Goal: Information Seeking & Learning: Check status

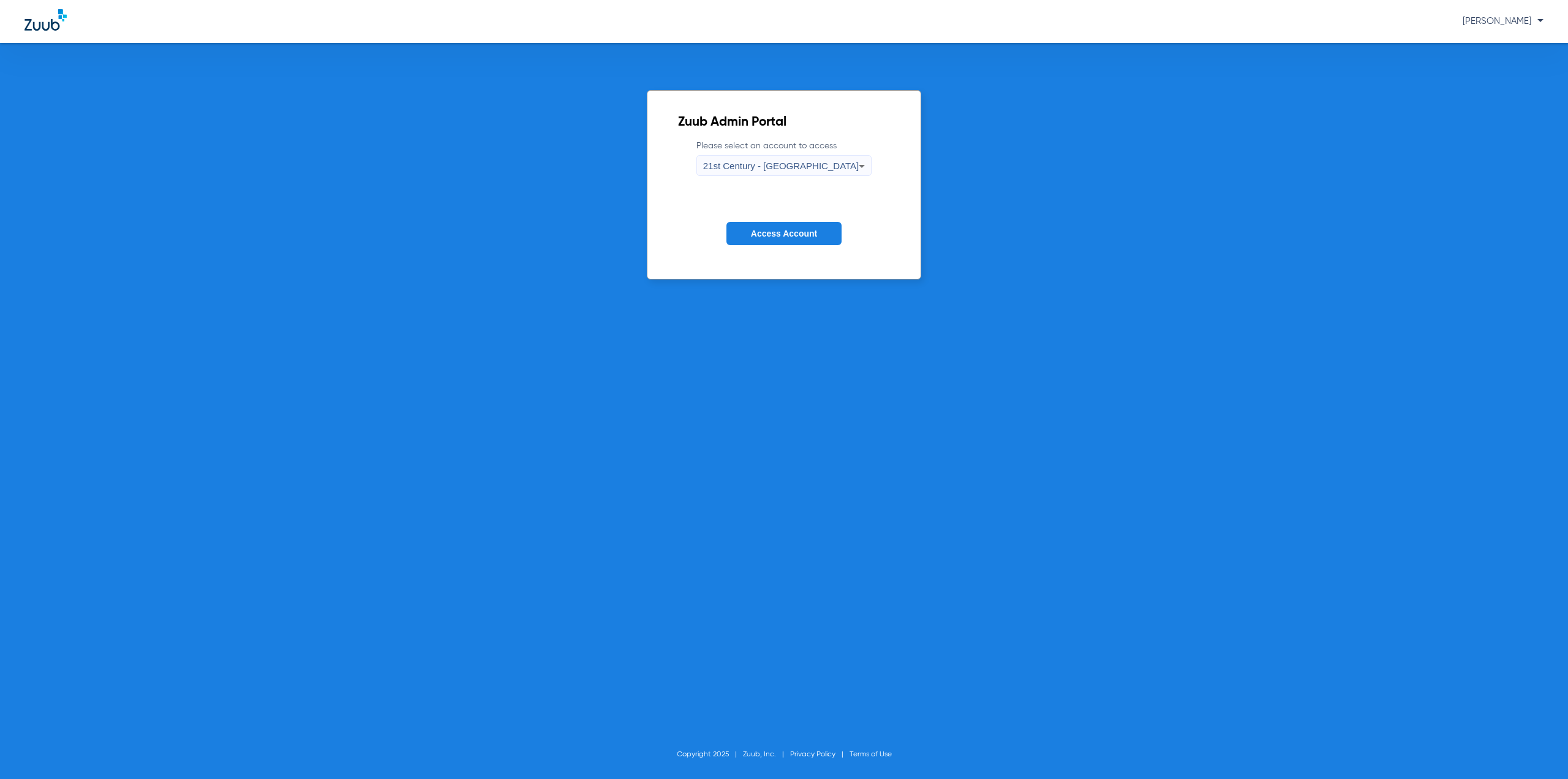
click at [800, 160] on span "21st Century - [GEOGRAPHIC_DATA]" at bounding box center [781, 165] width 156 height 10
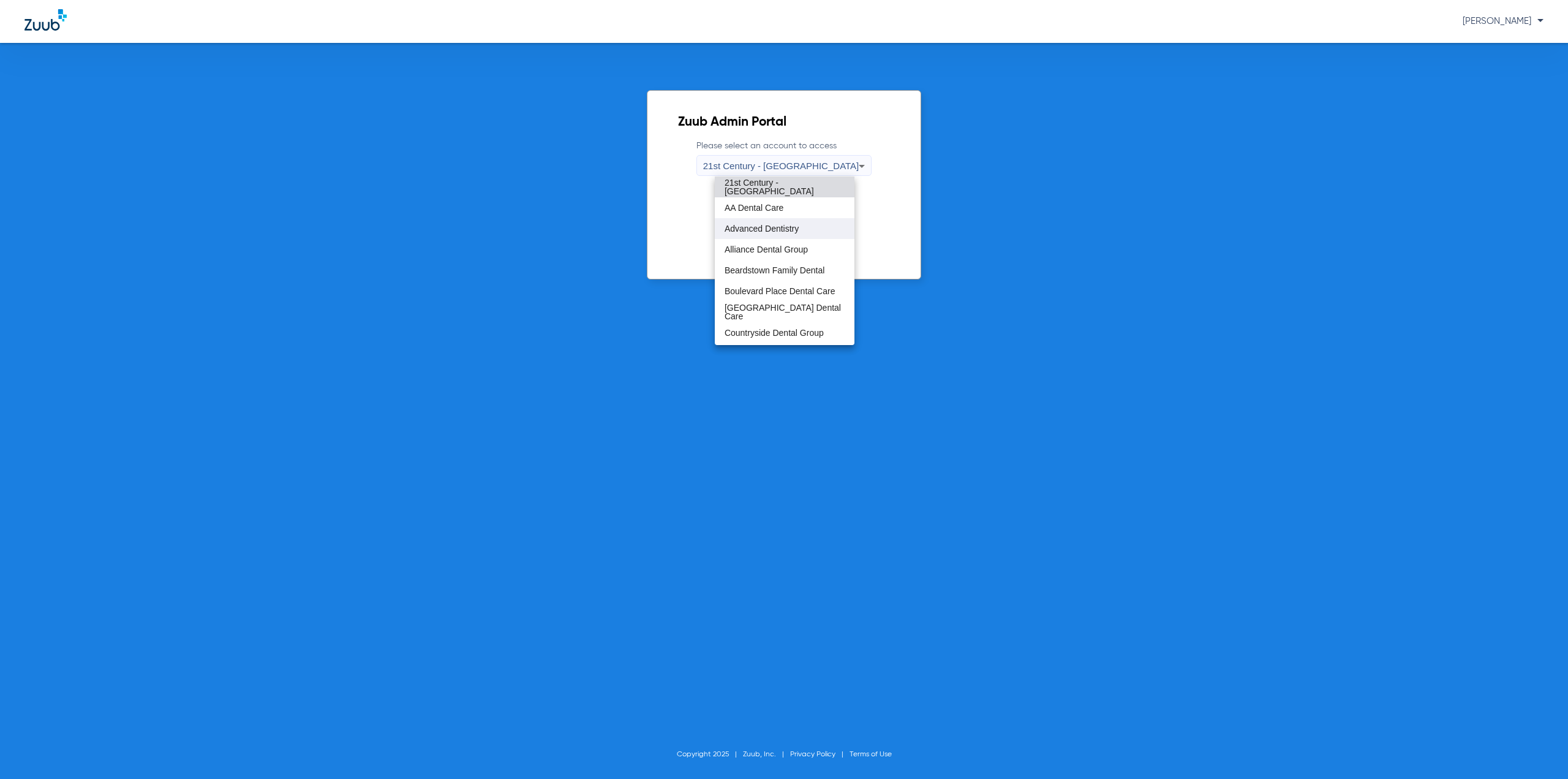
click at [782, 234] on mat-option "Advanced Dentistry" at bounding box center [785, 228] width 140 height 21
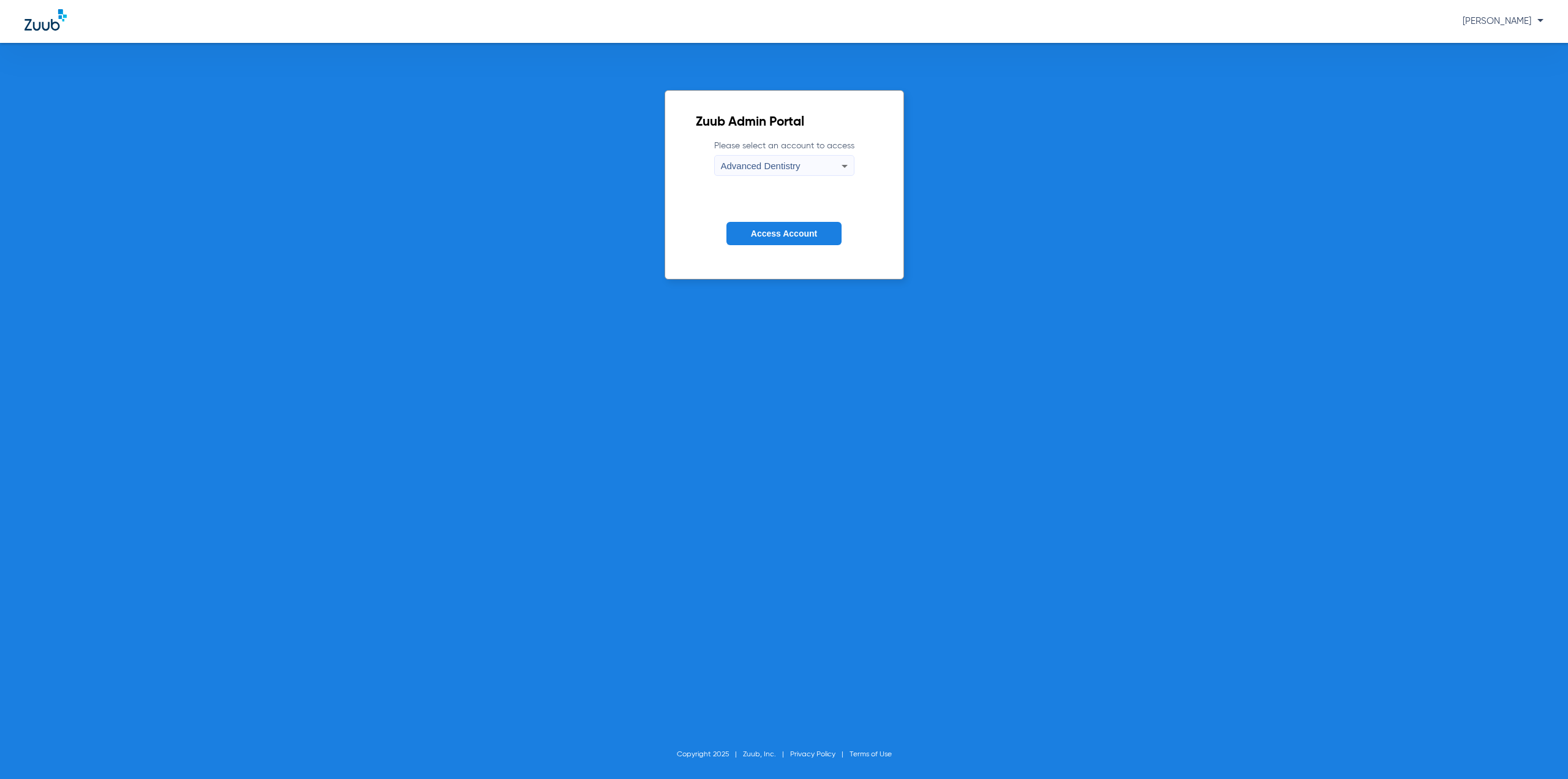
click at [782, 236] on span "Access Account" at bounding box center [783, 233] width 66 height 10
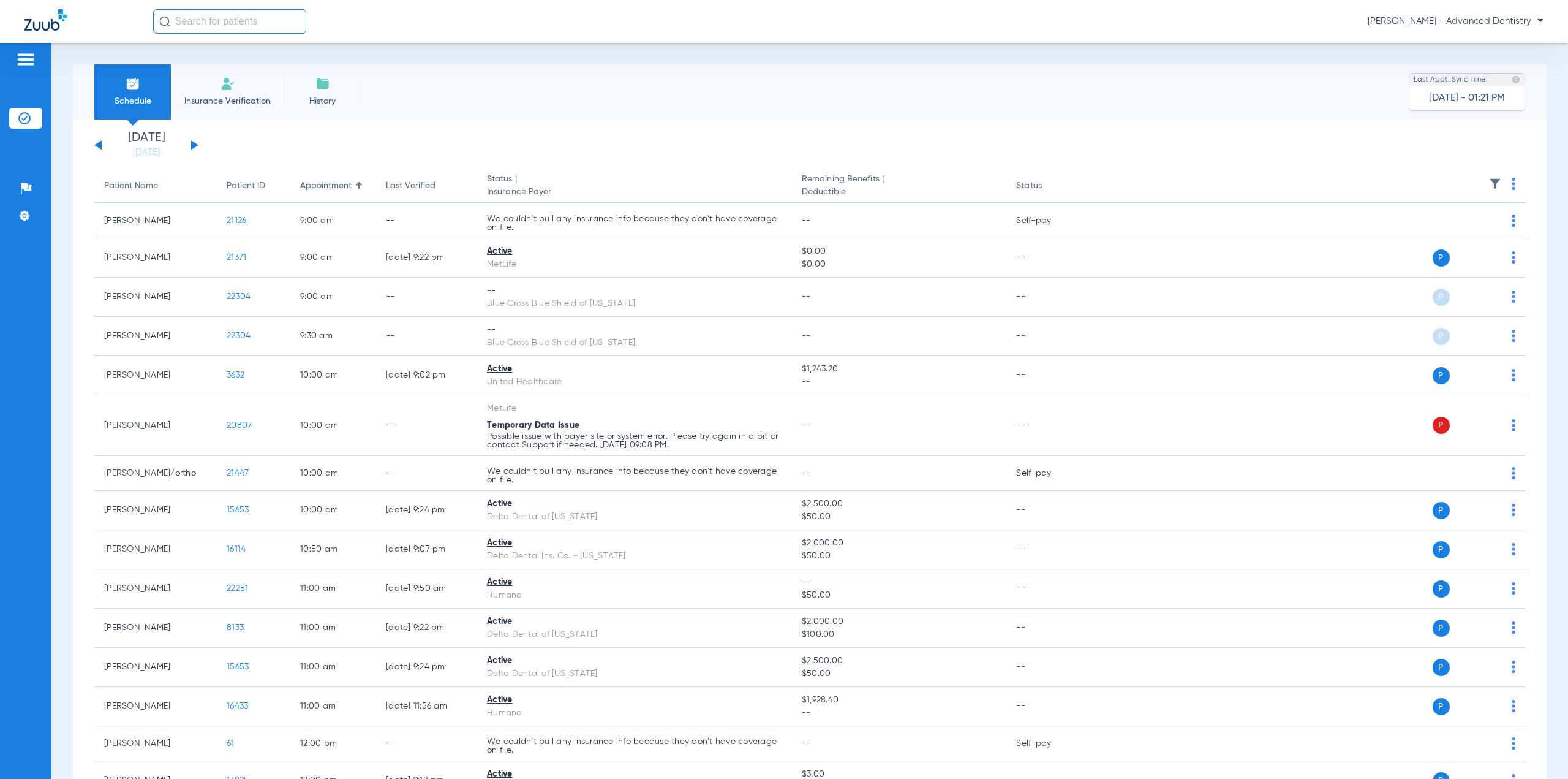
click at [213, 26] on input "text" at bounding box center [229, 22] width 153 height 24
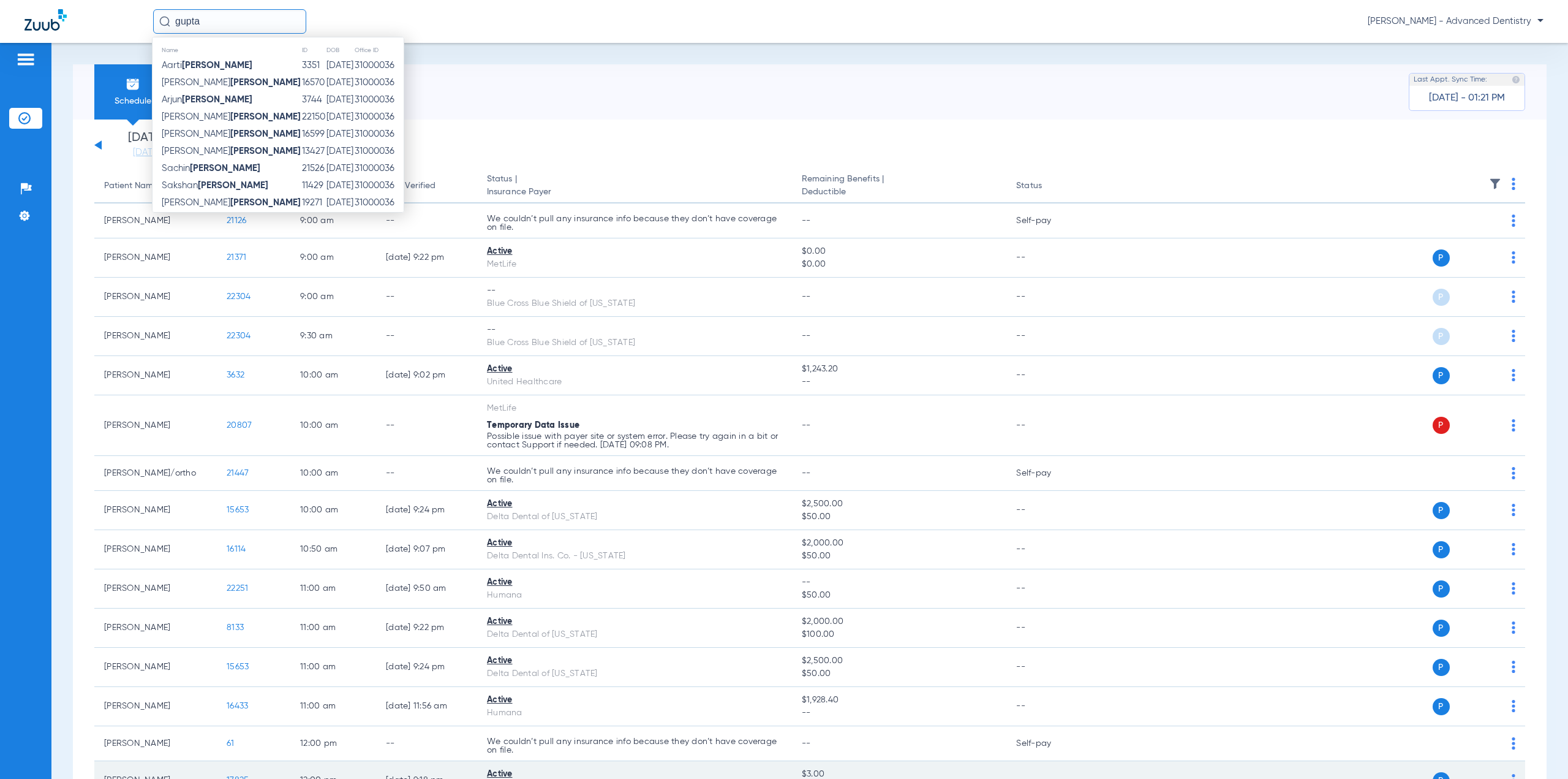
type input "gupta"
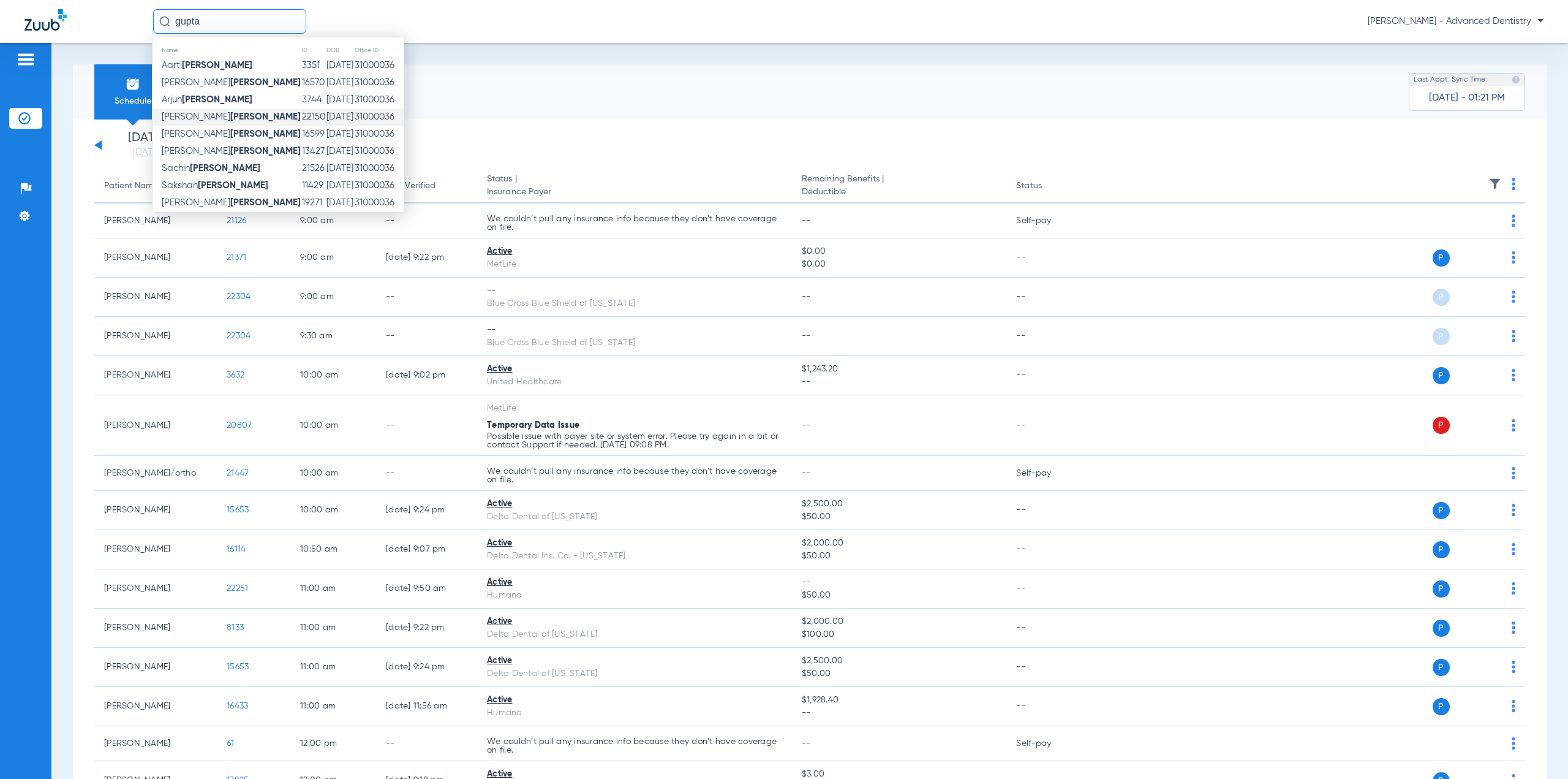
click at [230, 117] on strong "[PERSON_NAME]" at bounding box center [266, 117] width 71 height 10
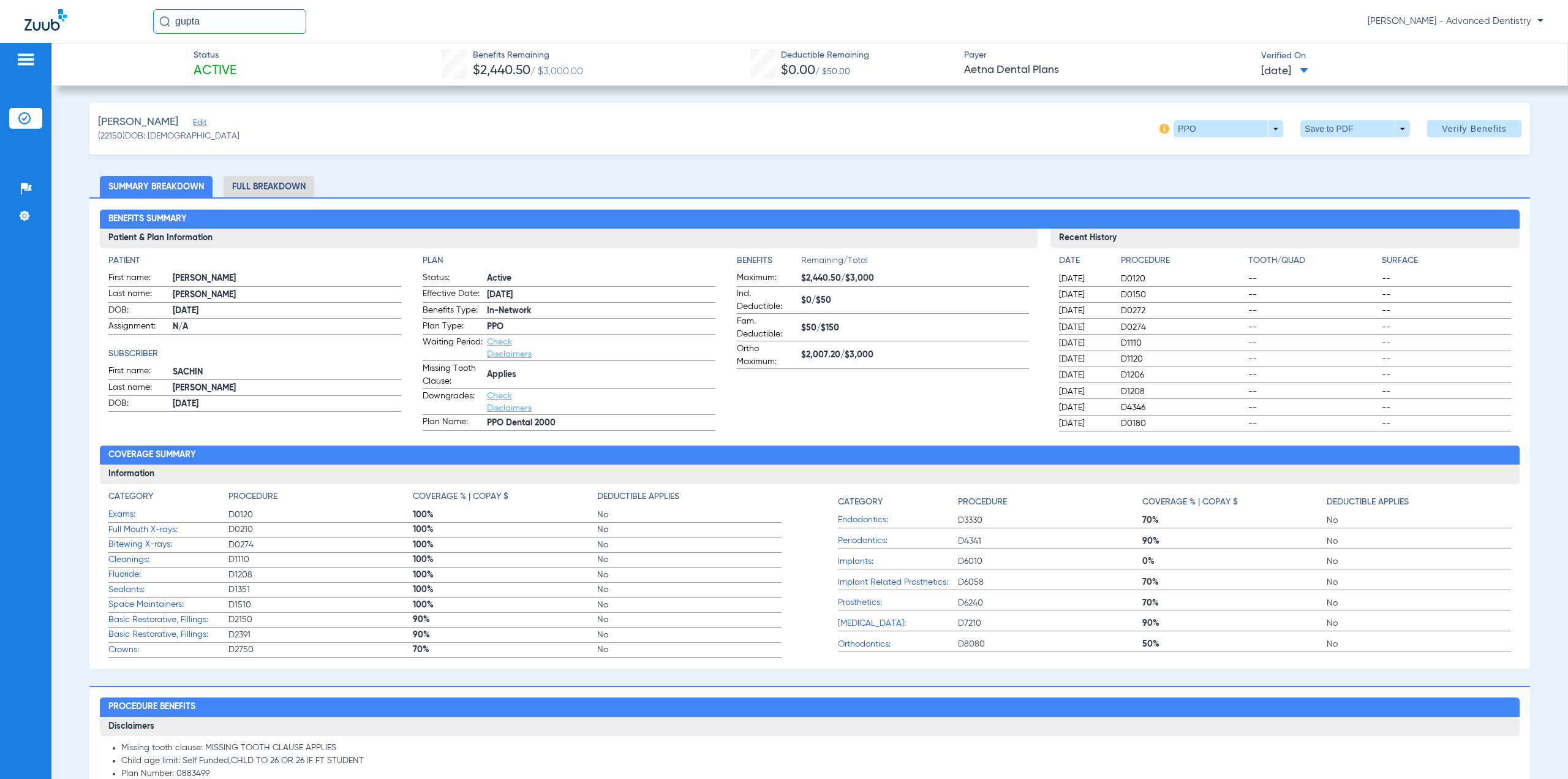
click at [289, 184] on li "Full Breakdown" at bounding box center [268, 187] width 90 height 22
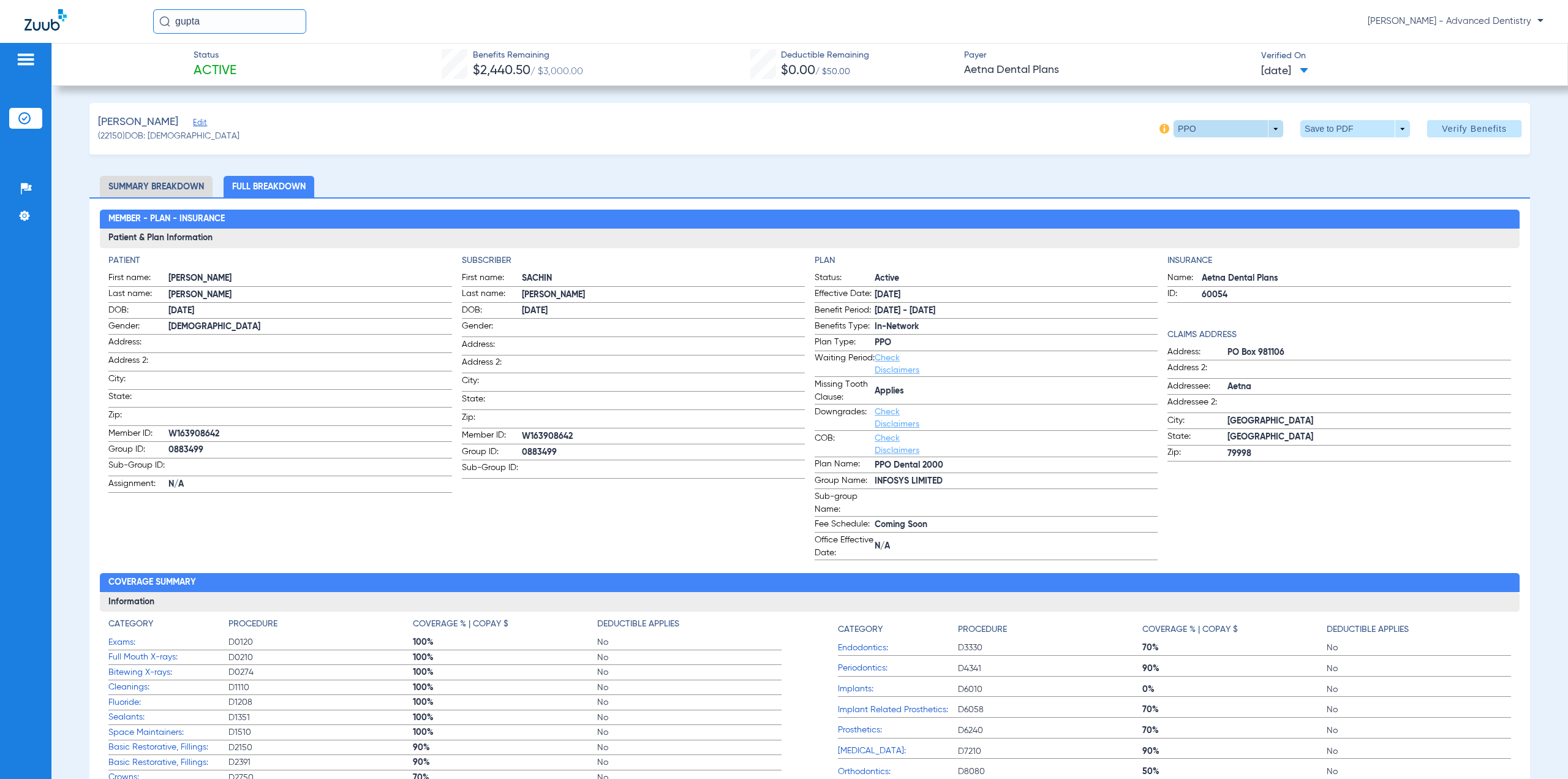
click at [1229, 127] on span at bounding box center [1228, 128] width 29 height 29
click at [1229, 127] on div at bounding box center [784, 389] width 1568 height 779
